Goal: Task Accomplishment & Management: Manage account settings

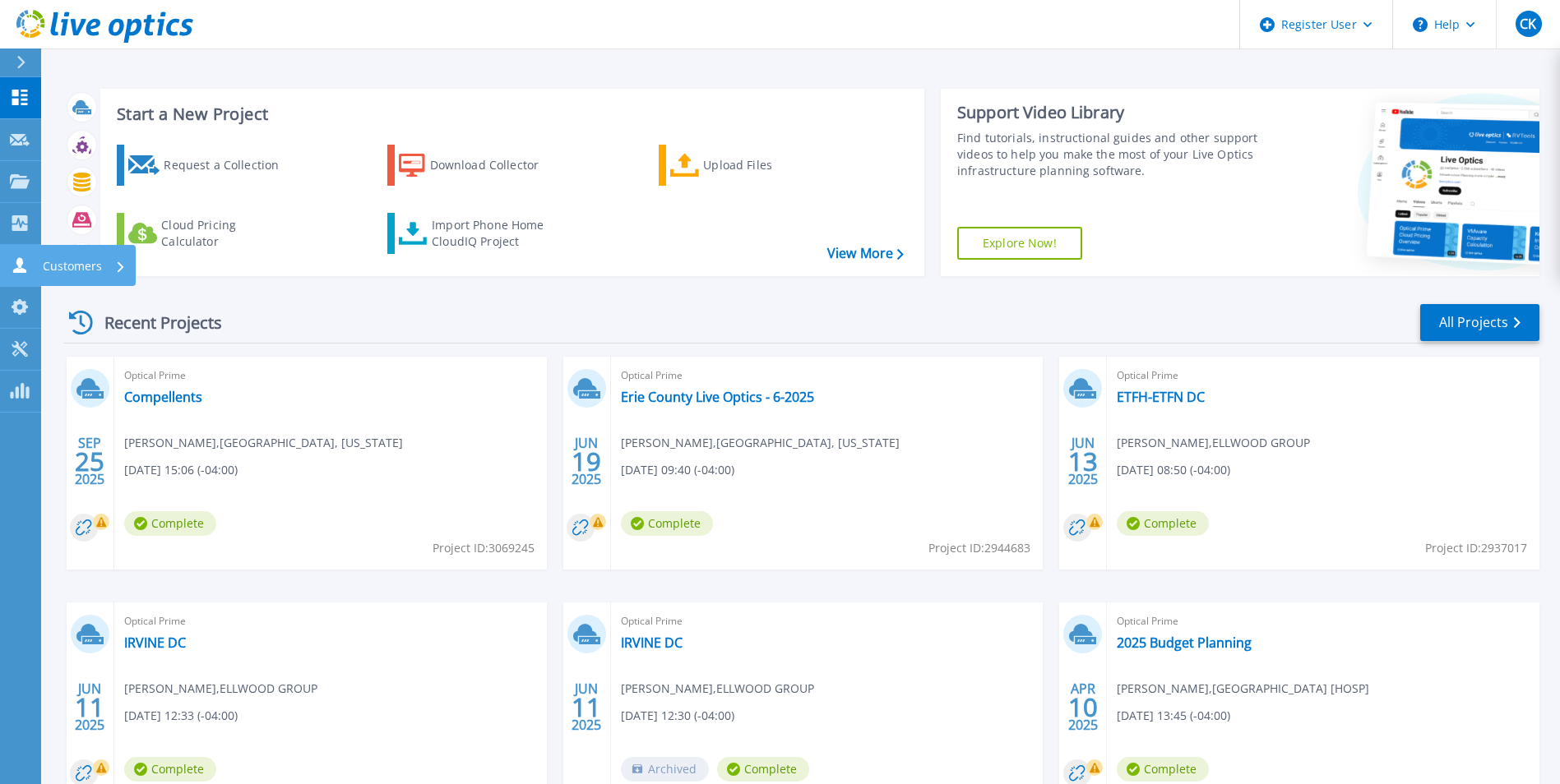
click at [5, 273] on link "Customers Customers" at bounding box center [20, 265] width 41 height 42
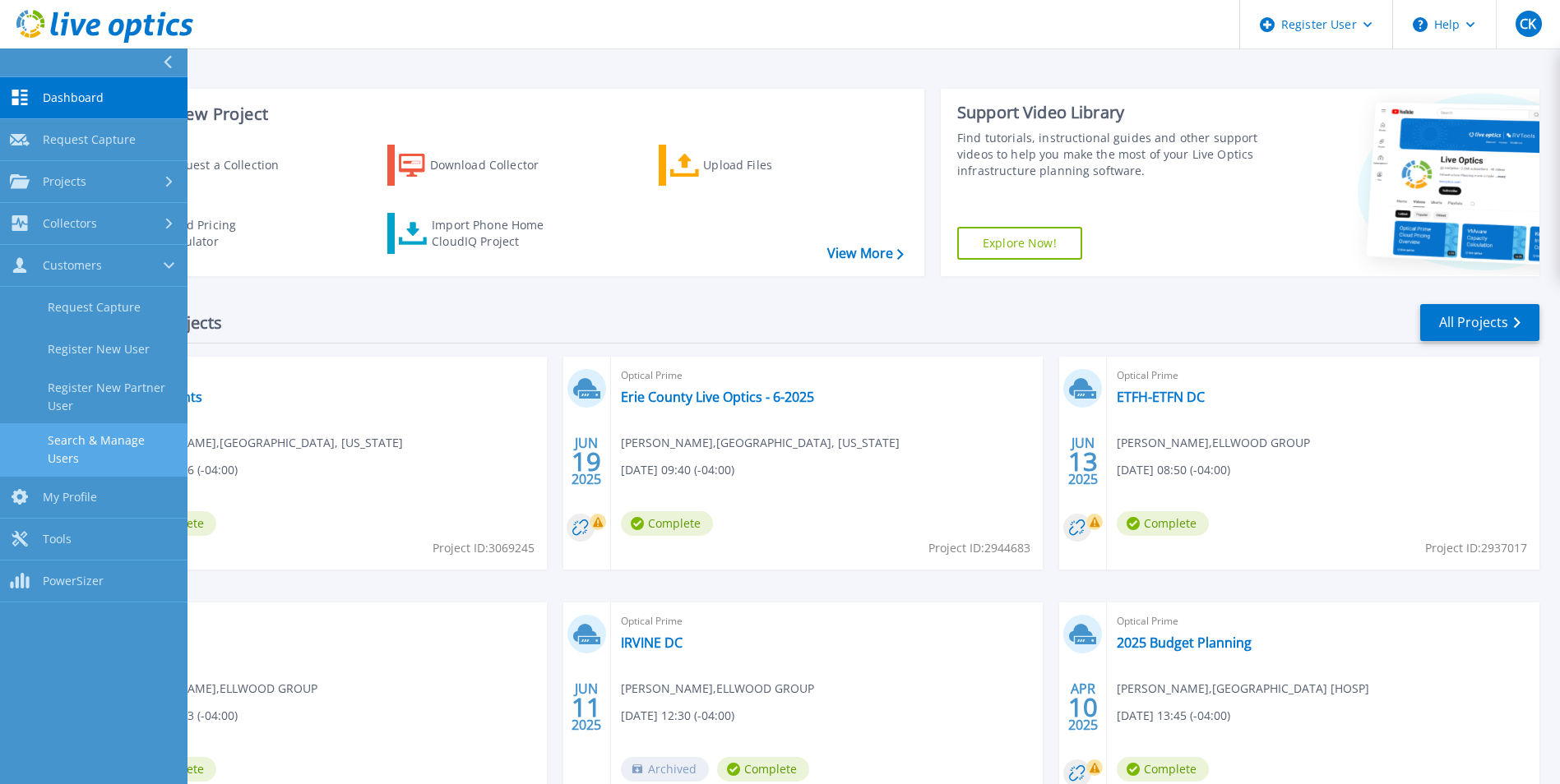
click at [128, 436] on link "Search & Manage Users" at bounding box center [93, 449] width 188 height 53
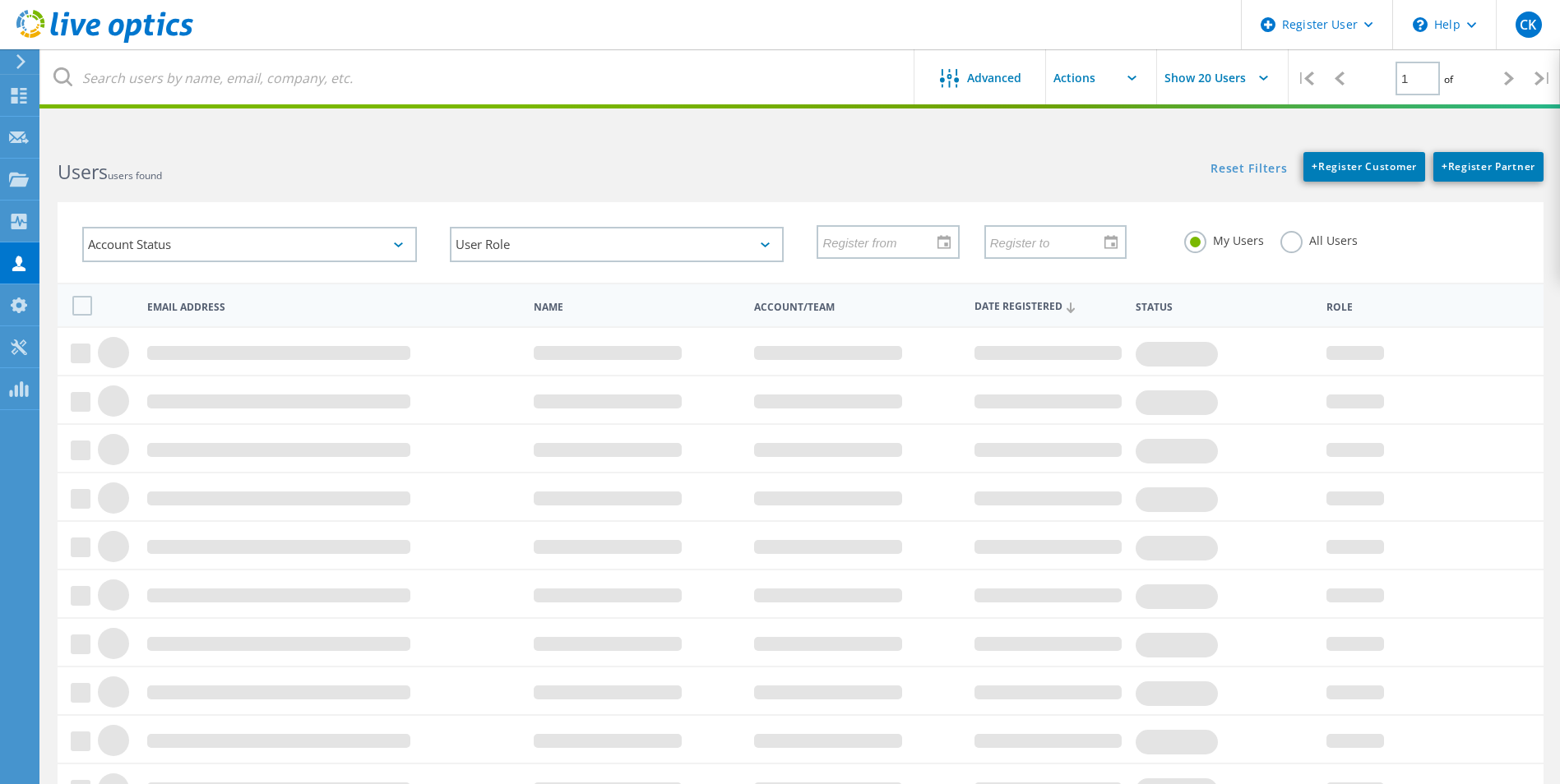
click at [1288, 246] on label "All Users" at bounding box center [1319, 238] width 78 height 16
click at [0, 0] on input "All Users" at bounding box center [0, 0] width 0 height 0
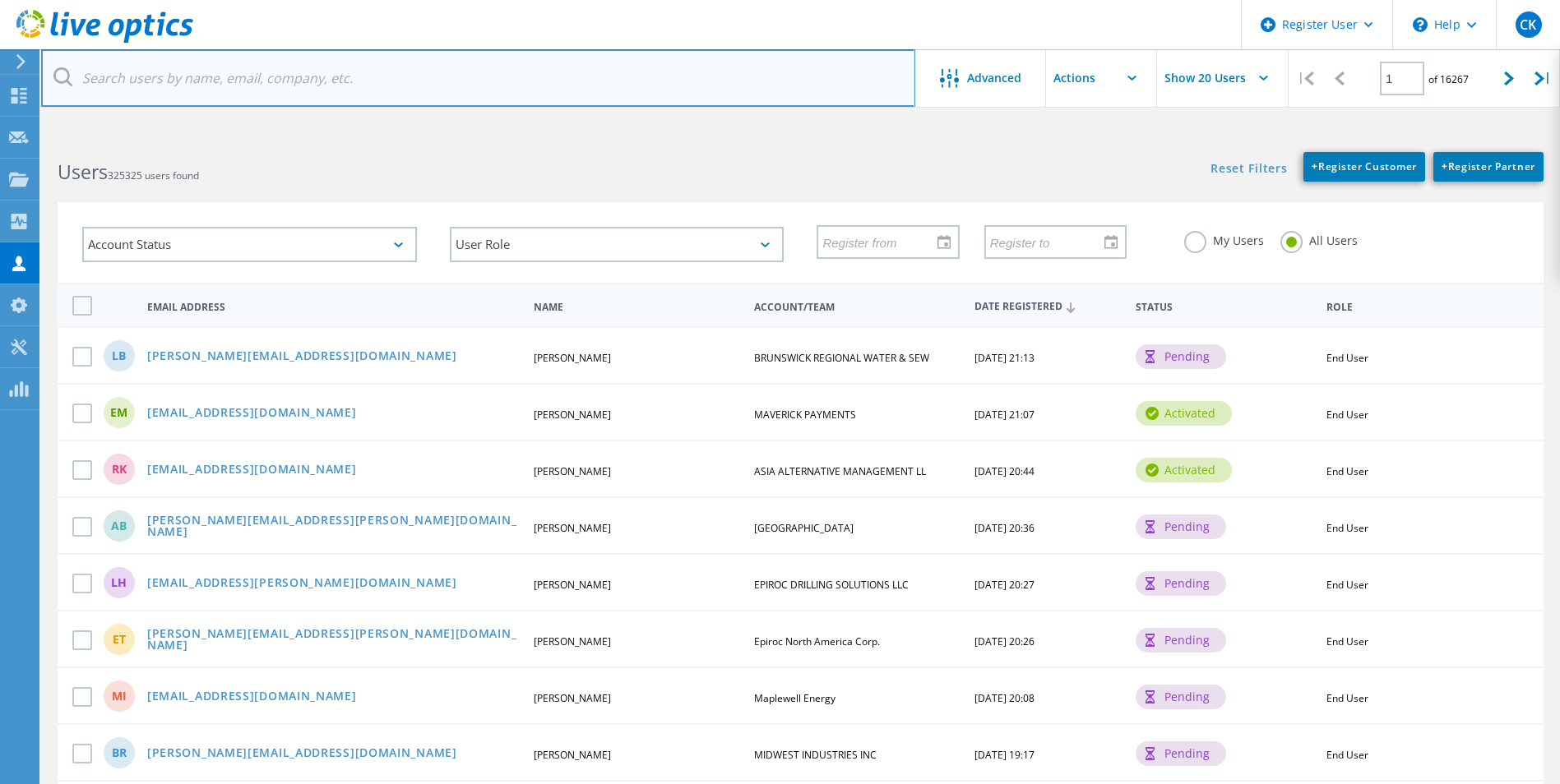
click at [307, 78] on input "text" at bounding box center [477, 78] width 874 height 58
type input "carly.kosanovich@dell.com"
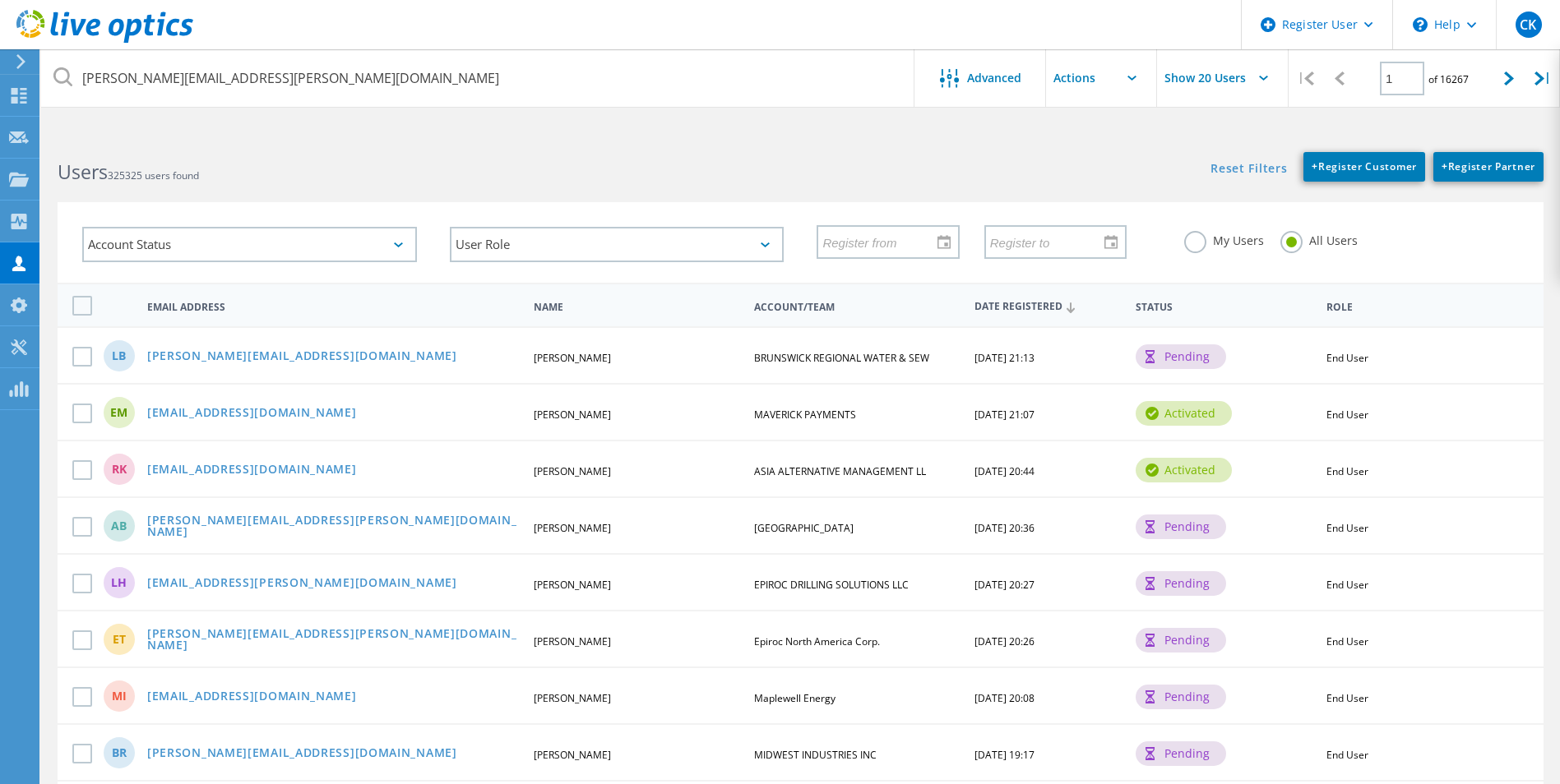
type input "carly.kosanovich@dell.com"
type input "Carly"
type input "Kosanovich"
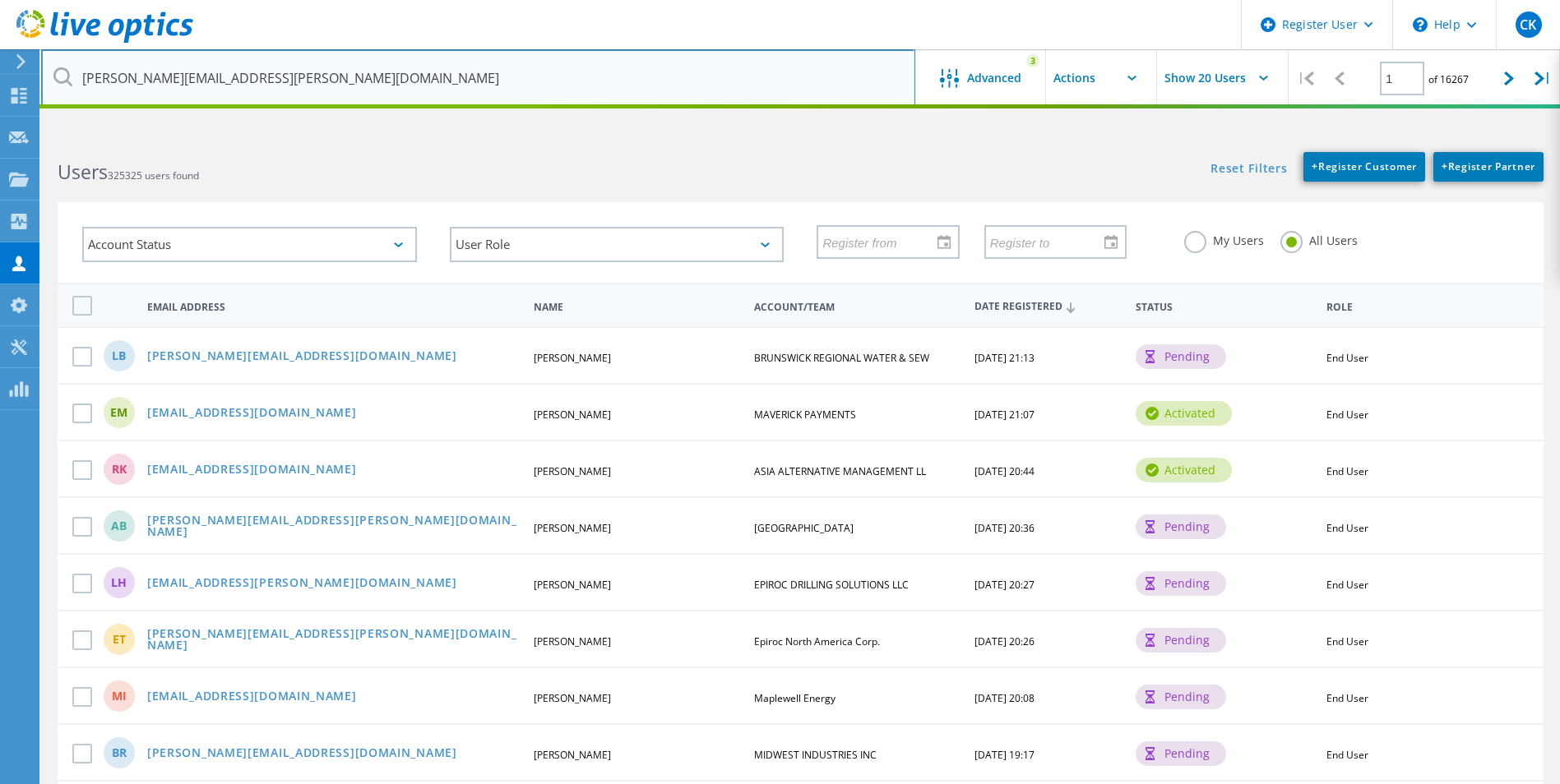
click at [316, 73] on input "carly.kosanovich@dell.com" at bounding box center [477, 78] width 874 height 58
click at [308, 74] on input "carly.kosanovich@dell.com" at bounding box center [477, 78] width 874 height 58
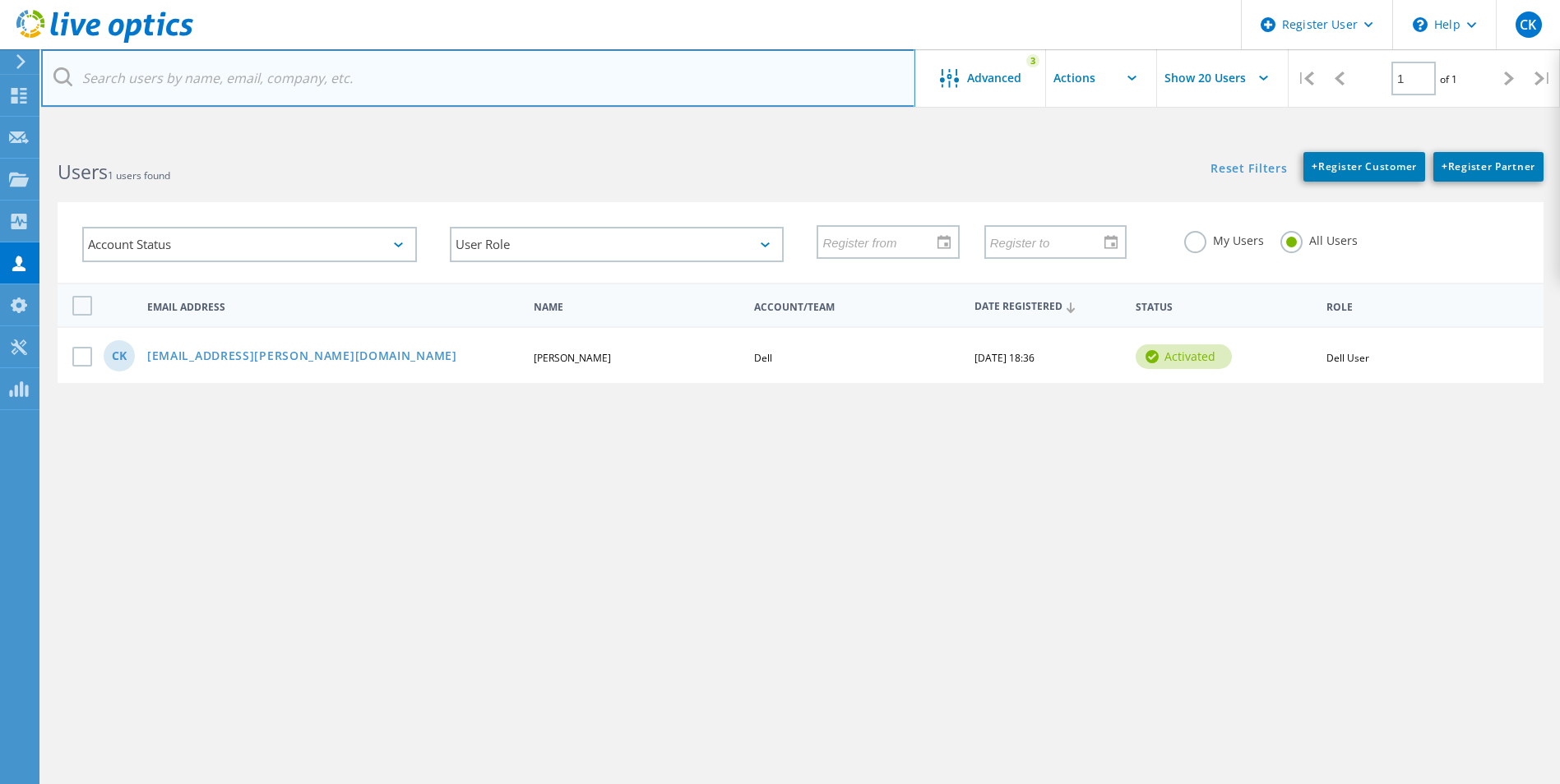
click at [323, 88] on input "text" at bounding box center [477, 78] width 874 height 58
type input "galloa@shikbraves.org"
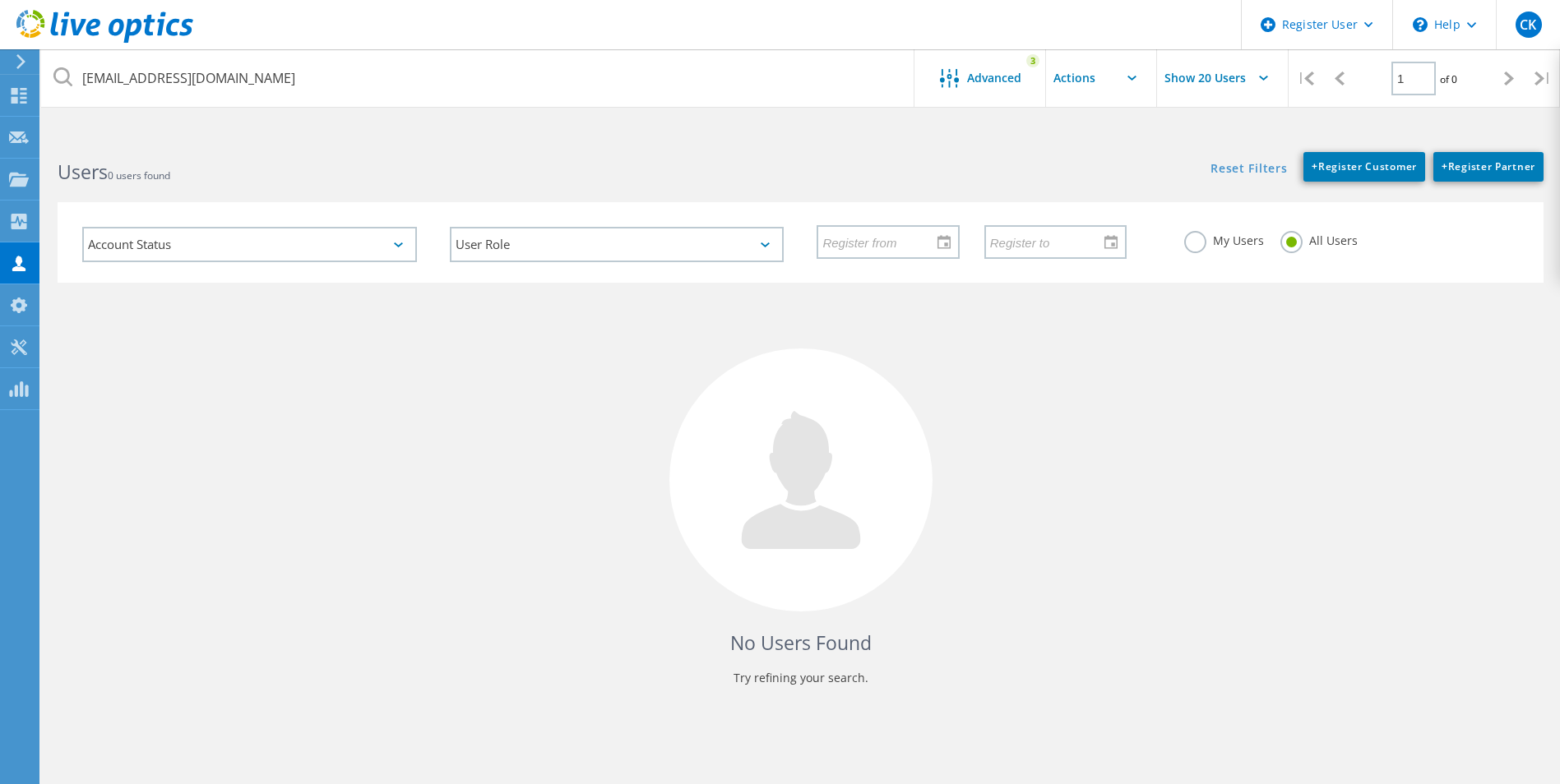
click at [379, 146] on div "Users 0 users found" at bounding box center [420, 157] width 759 height 44
click at [989, 82] on span "Advanced" at bounding box center [994, 78] width 55 height 12
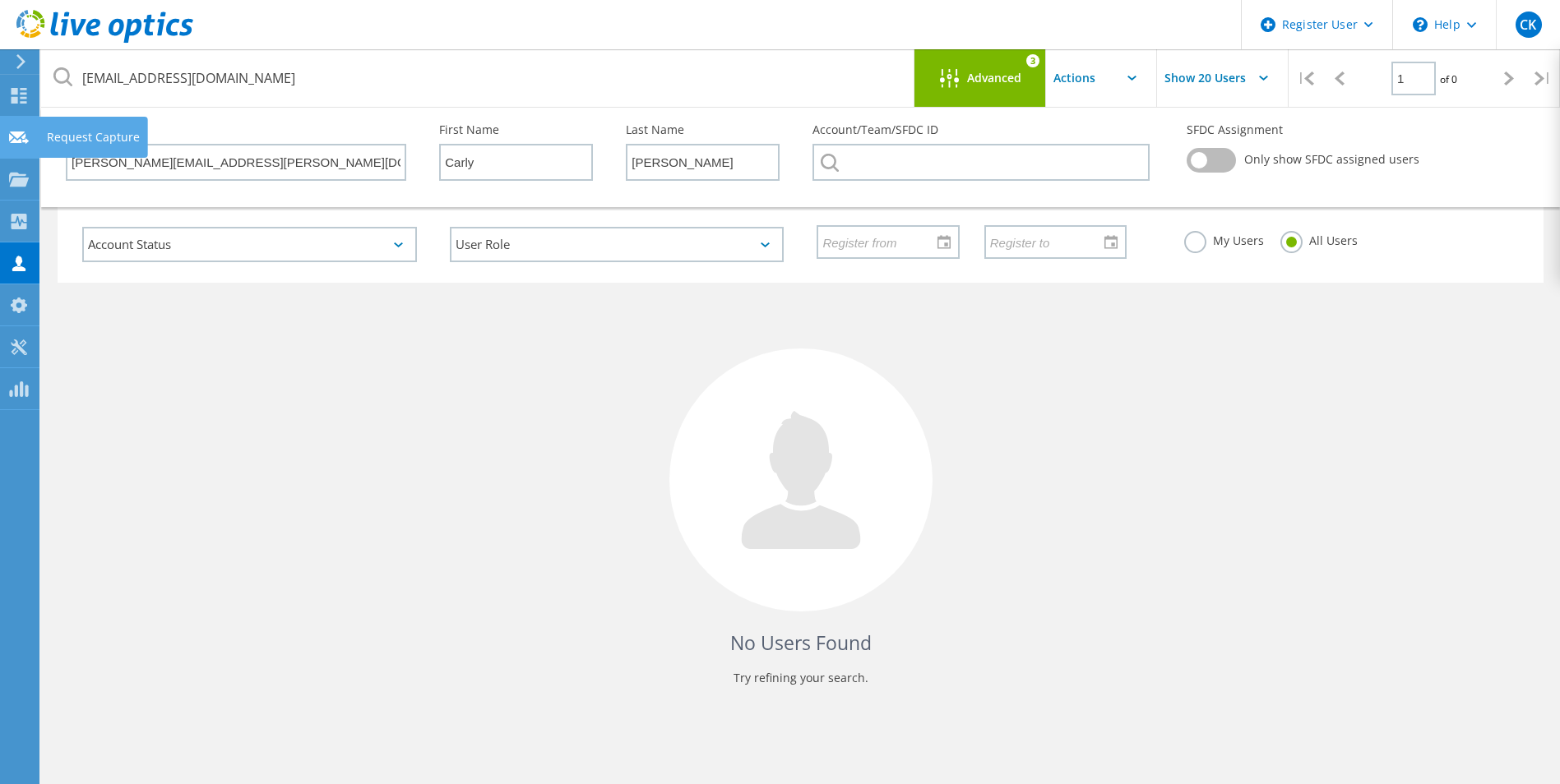
click at [24, 138] on use at bounding box center [19, 137] width 20 height 12
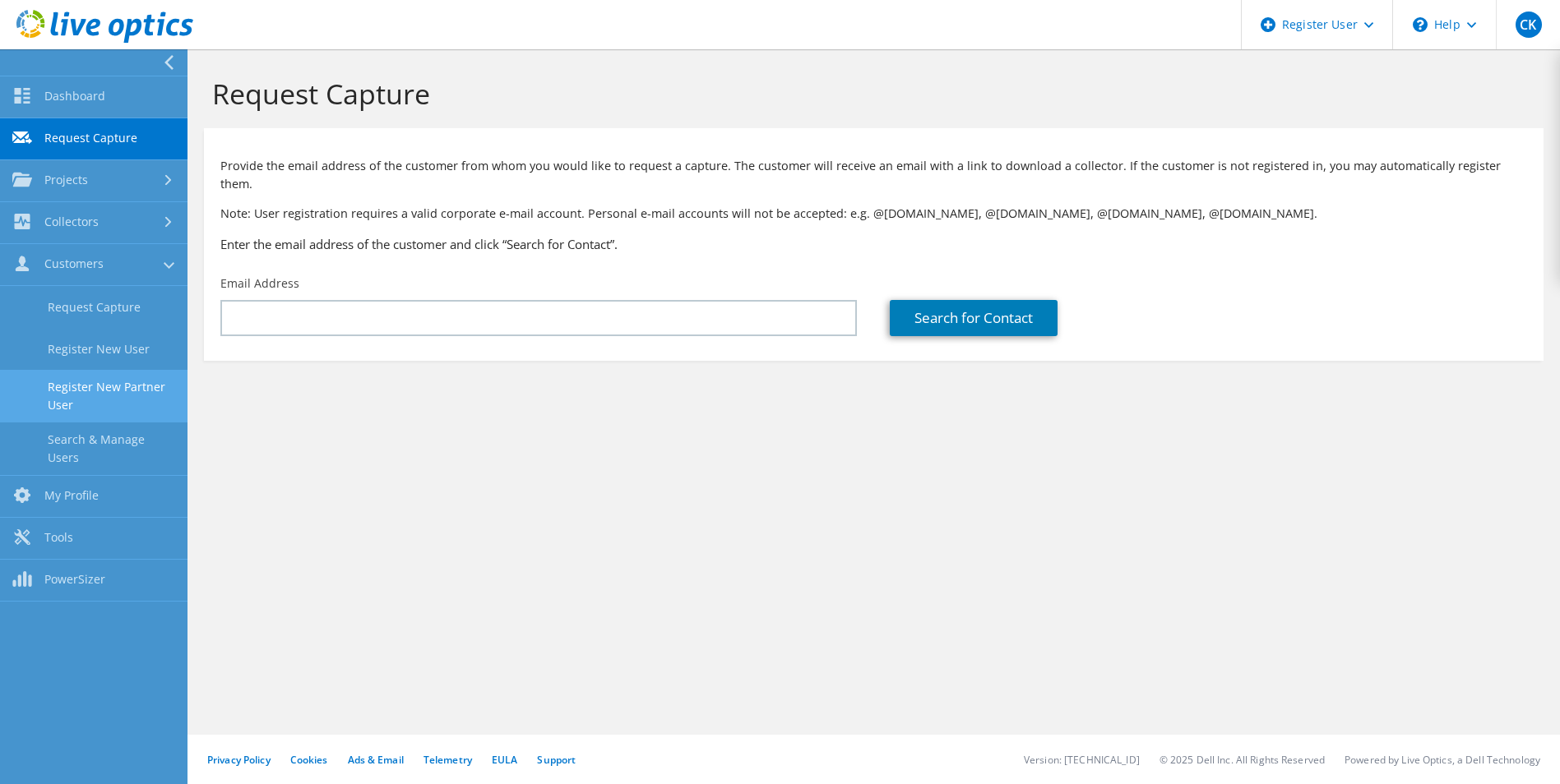
click at [100, 421] on link "Register New Partner User" at bounding box center [93, 395] width 188 height 53
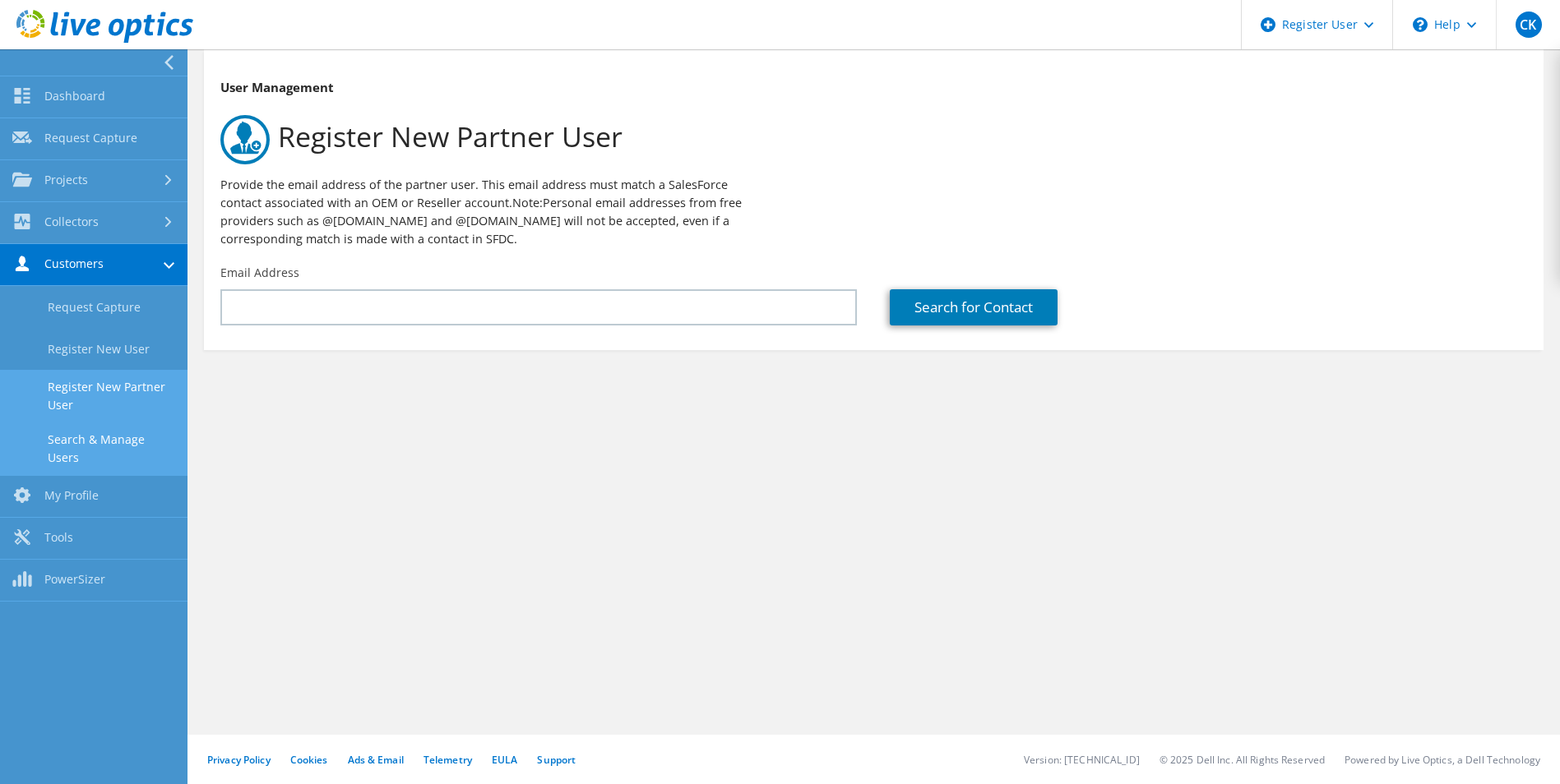
click at [71, 443] on link "Search & Manage Users" at bounding box center [93, 448] width 188 height 53
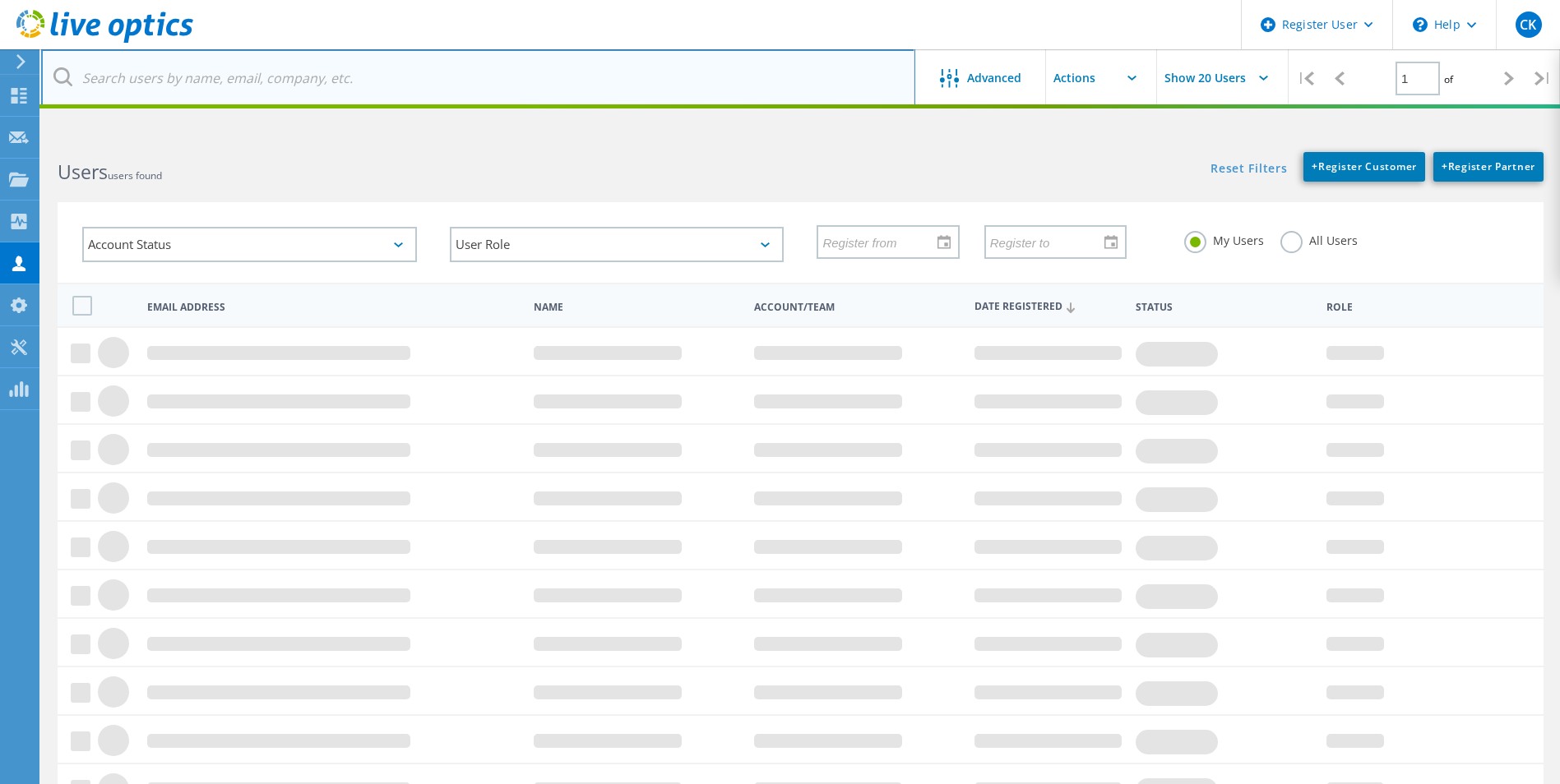
click at [305, 72] on input "text" at bounding box center [477, 78] width 874 height 58
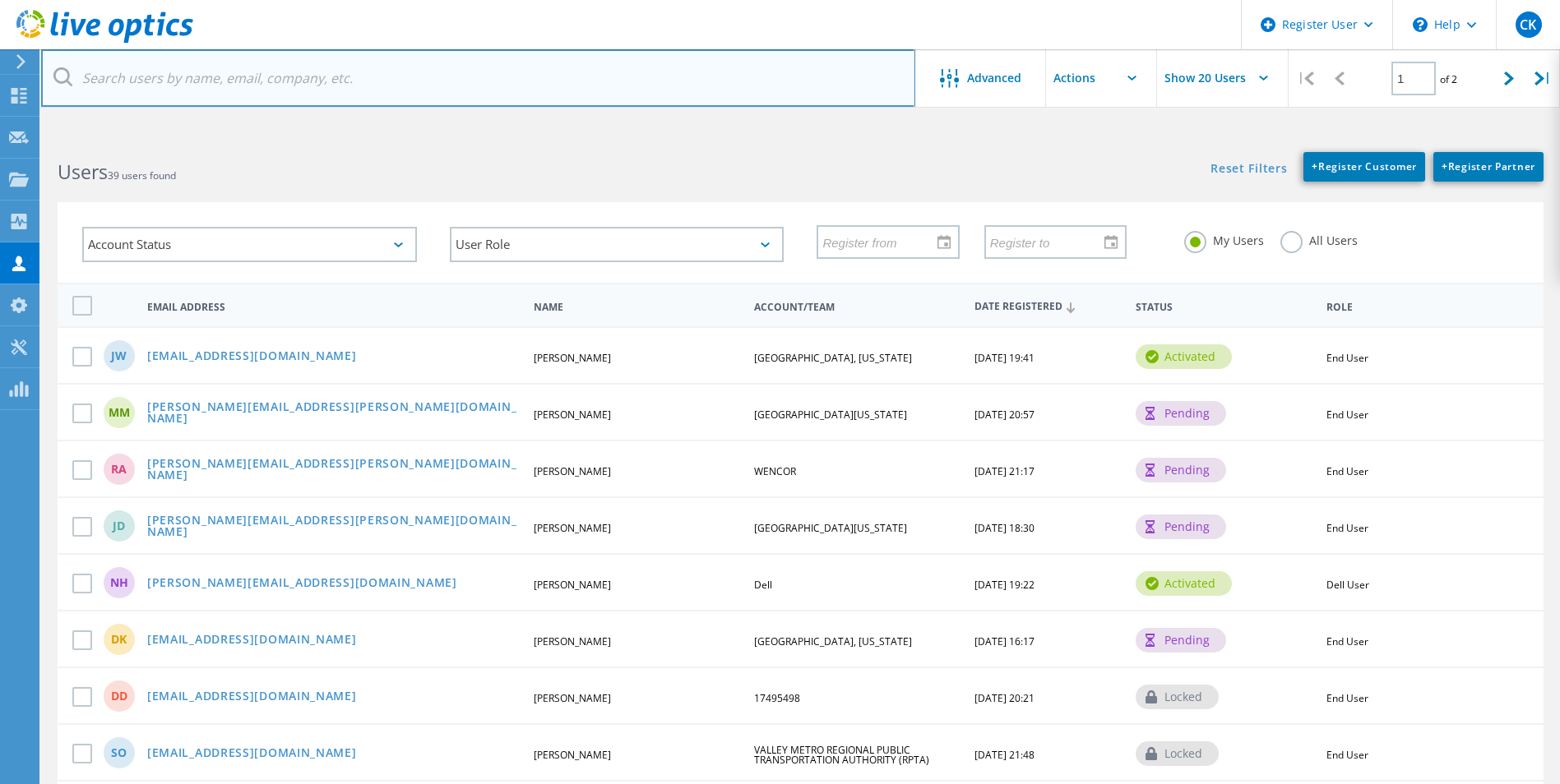
type input "galloa@shikbraves.org"
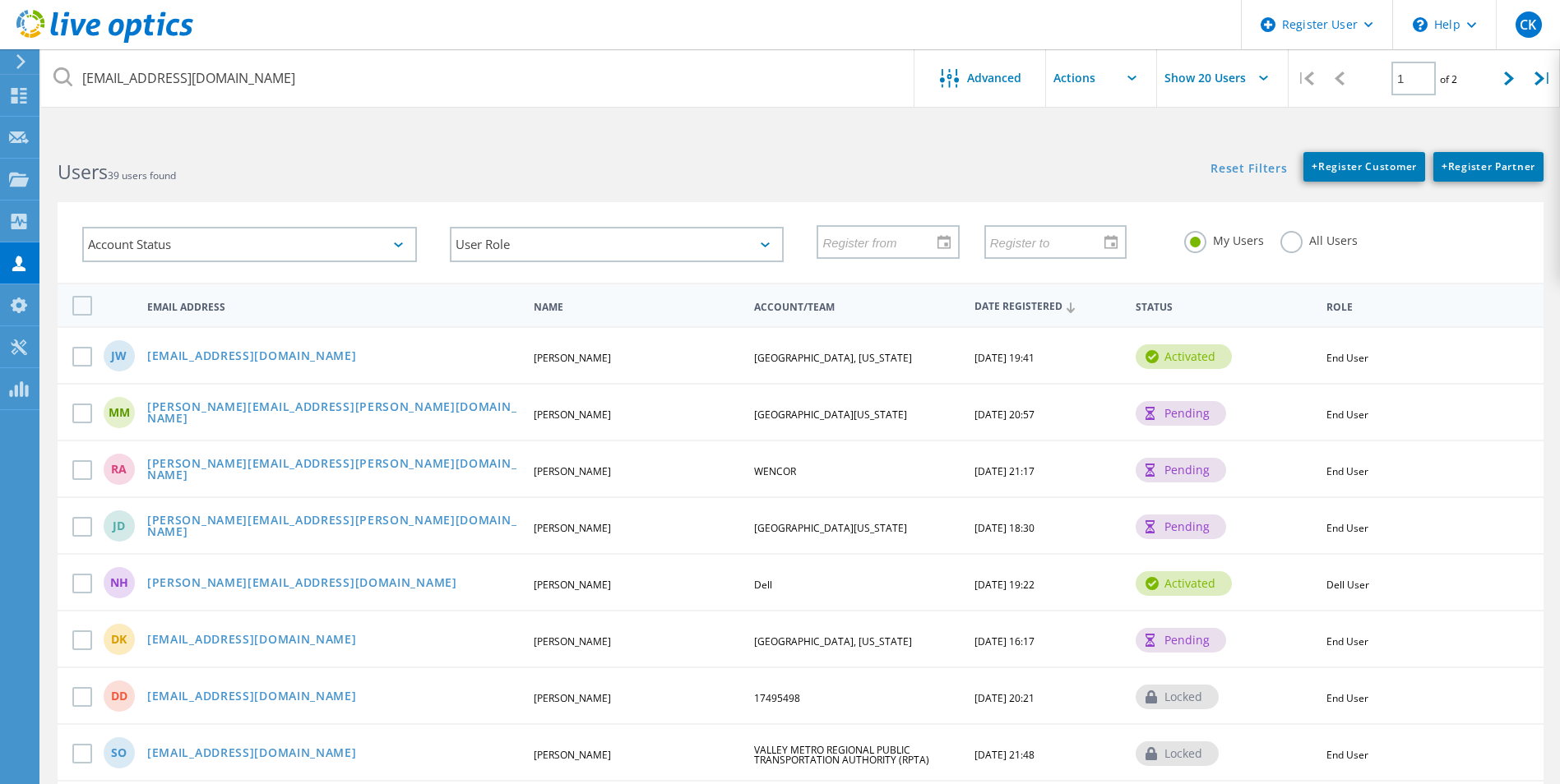
type input "galloa@shikbraves.org"
type input "Atreyu"
type input "Gallo"
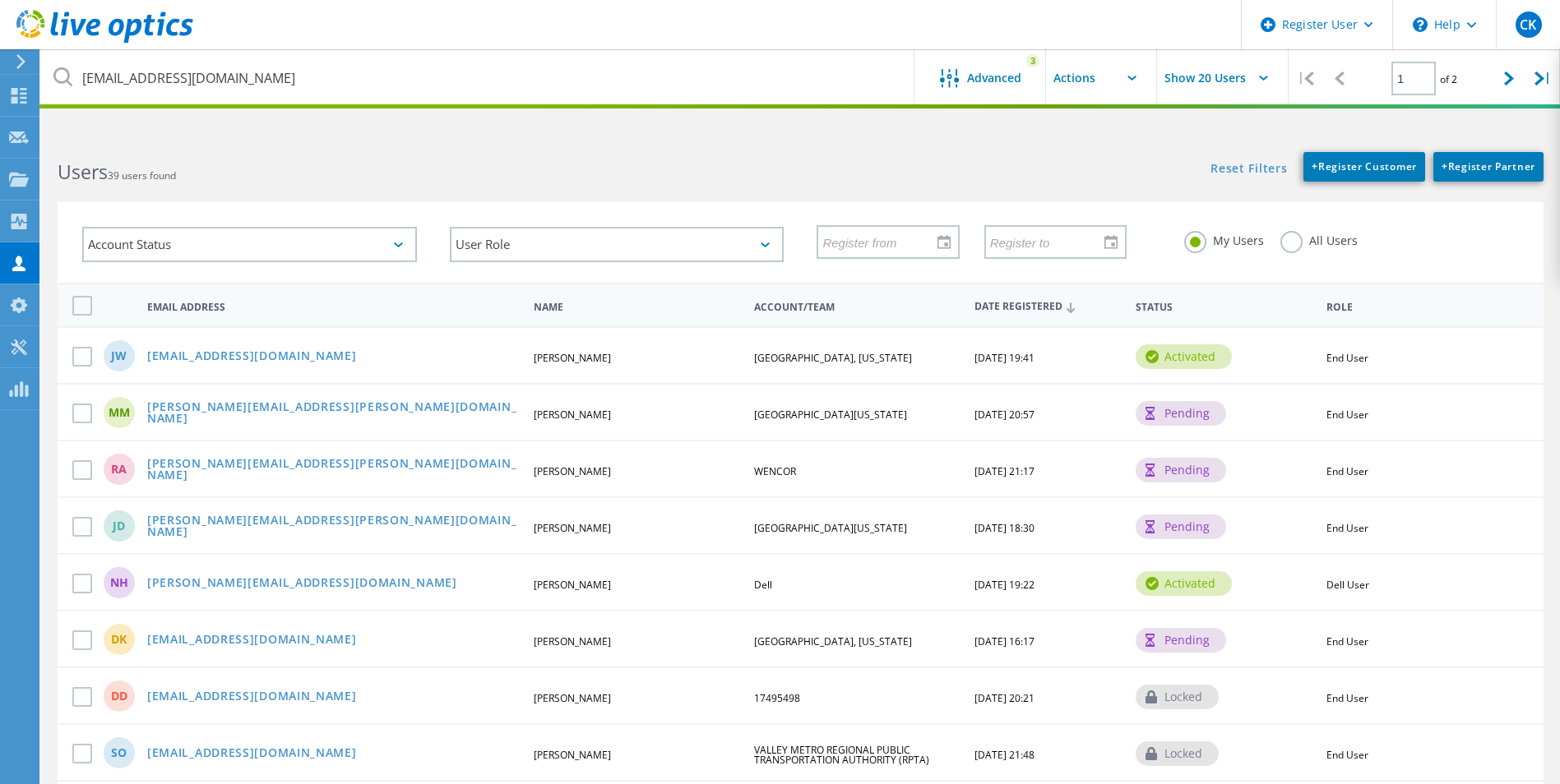
click at [1296, 243] on label "All Users" at bounding box center [1319, 238] width 78 height 16
click at [0, 0] on input "All Users" at bounding box center [0, 0] width 0 height 0
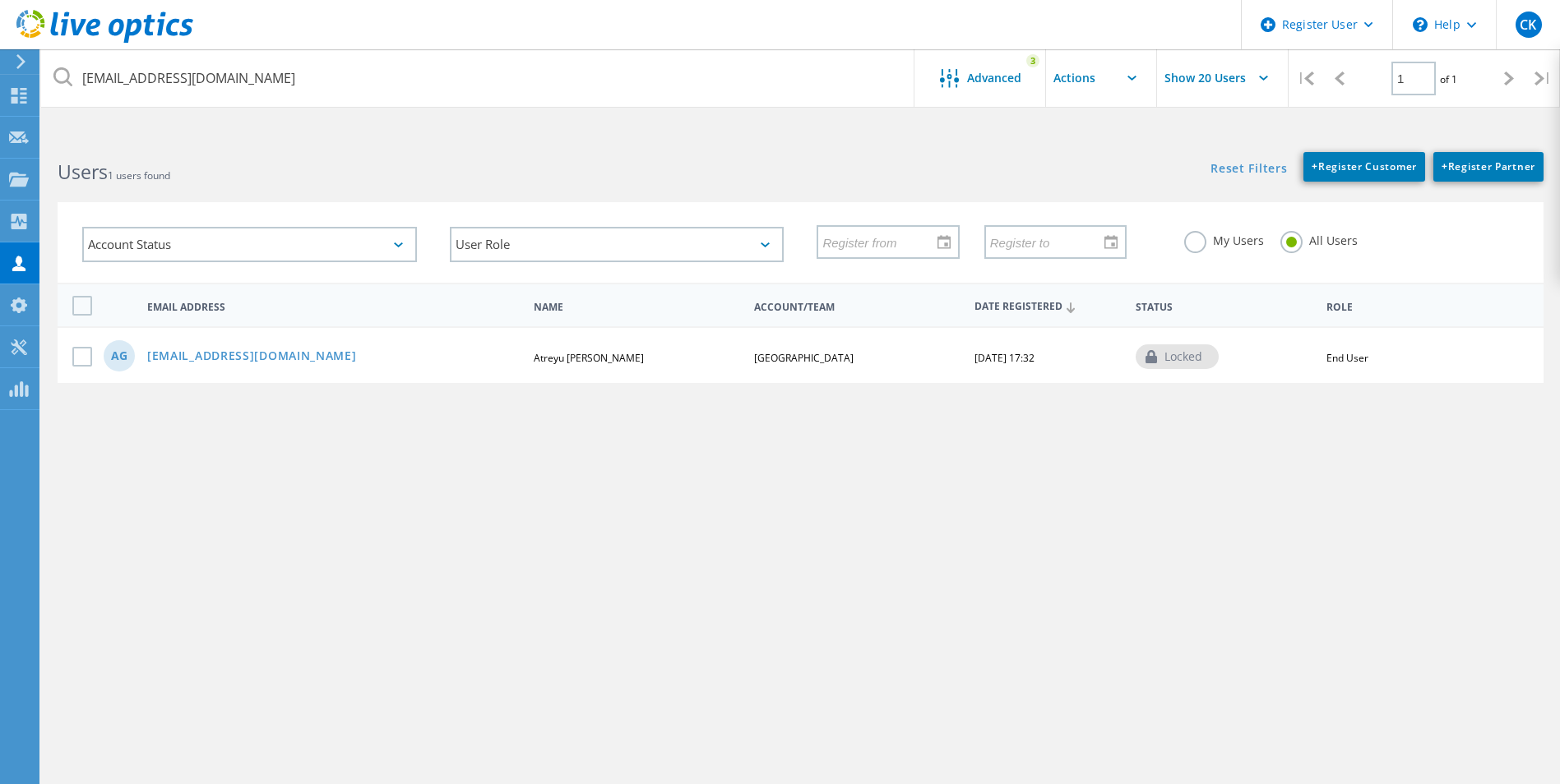
click at [217, 364] on div "AG galloa@shikbraves.org Atreyu Gallo SHIKELLAMY SCHOOL DISTRICT 03/19/2024, 17…" at bounding box center [800, 354] width 1486 height 57
click at [217, 357] on link "galloa@shikbraves.org" at bounding box center [252, 357] width 210 height 14
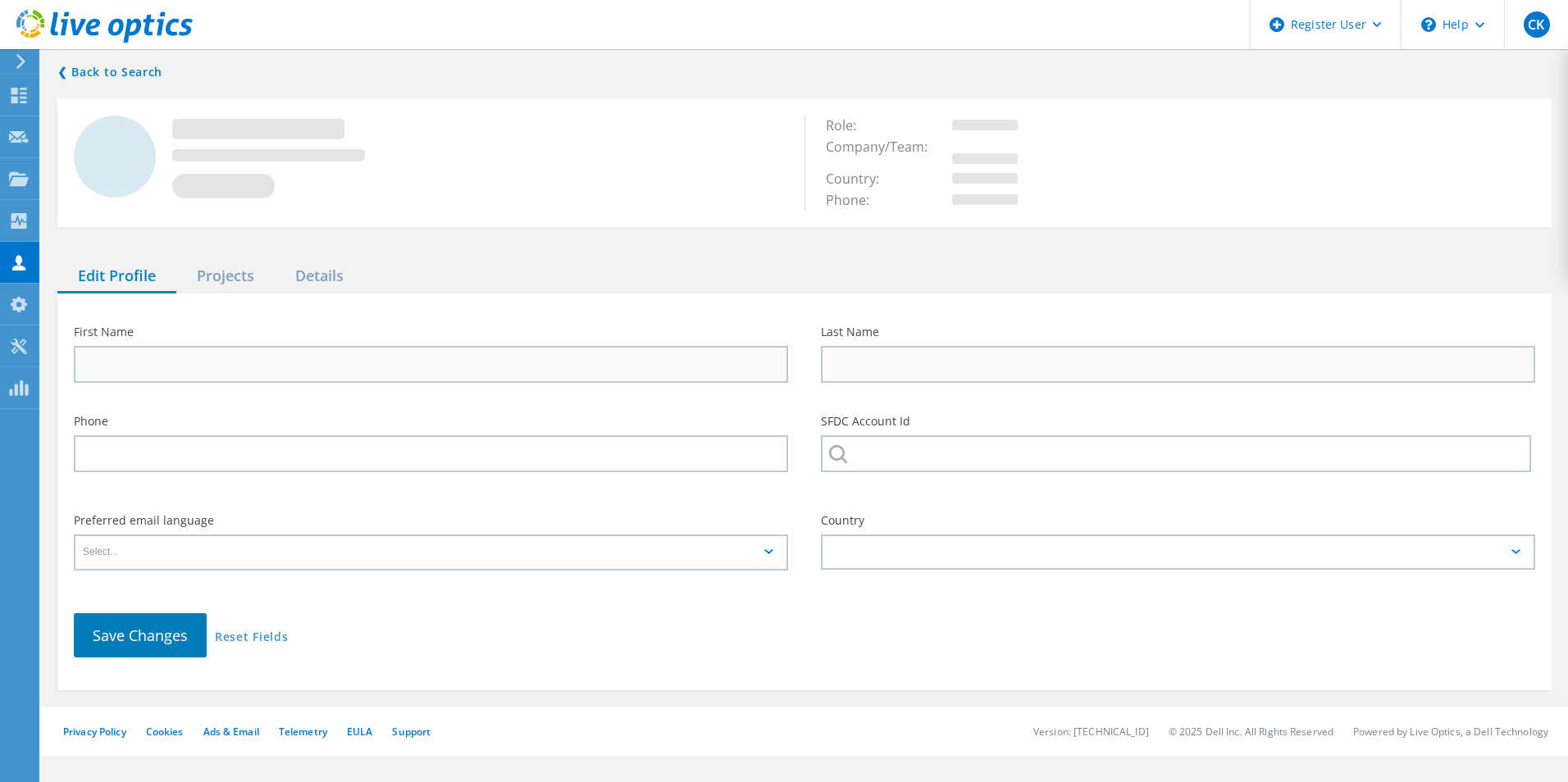
type input "Atreyu"
type input "Gallo"
type input "SHIKELLAMY SCHOOL DISTRICT"
type input "English"
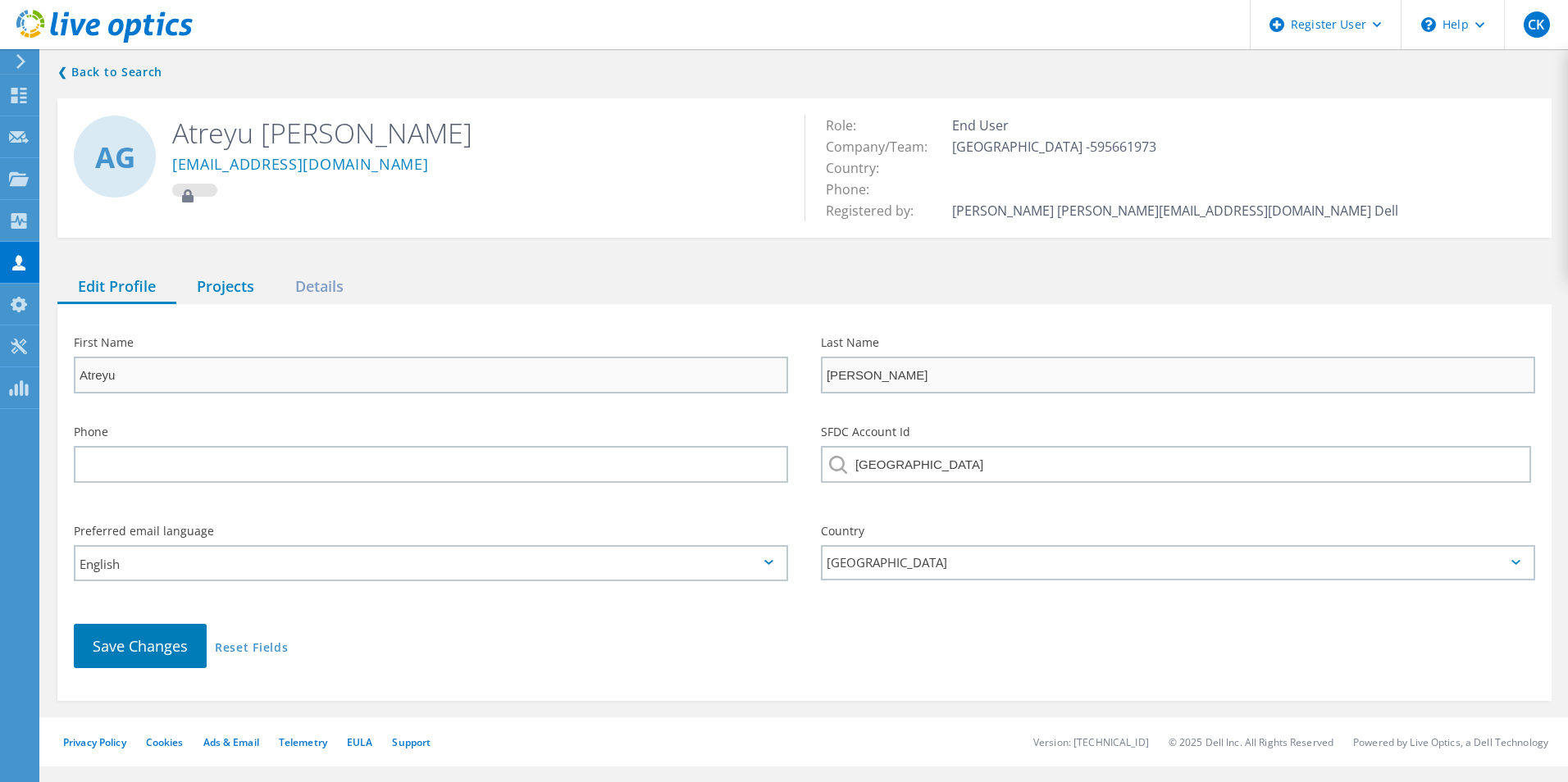
click at [218, 299] on div "Projects" at bounding box center [225, 287] width 98 height 34
